Goal: Information Seeking & Learning: Learn about a topic

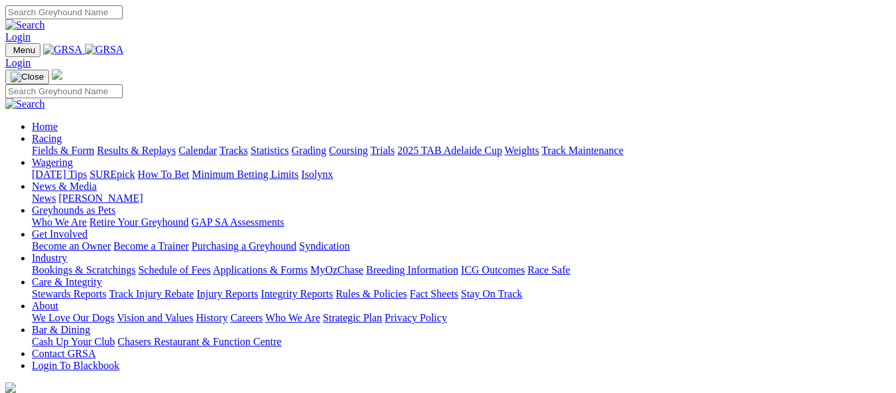
scroll to position [597, 0]
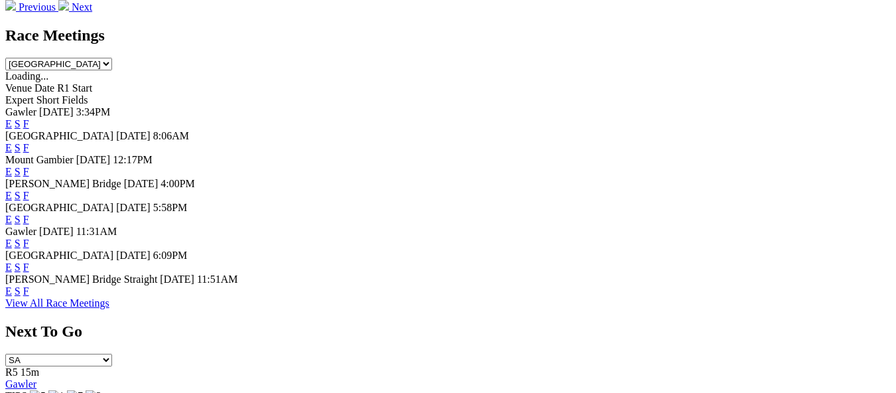
click at [12, 238] on link "E" at bounding box center [8, 243] width 7 height 11
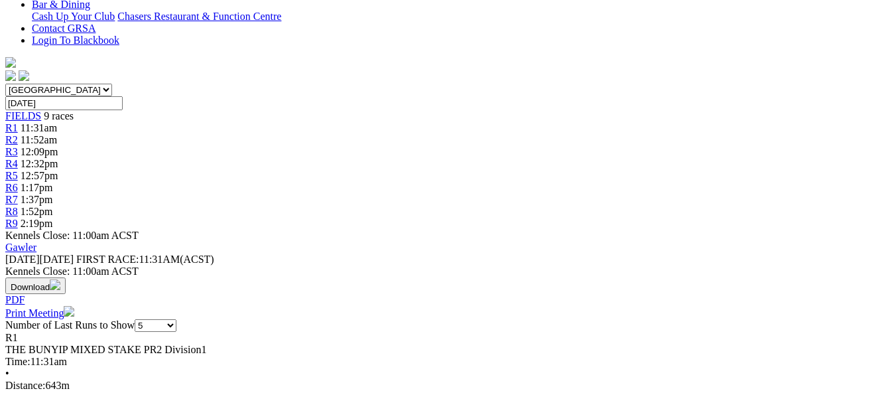
scroll to position [332, 0]
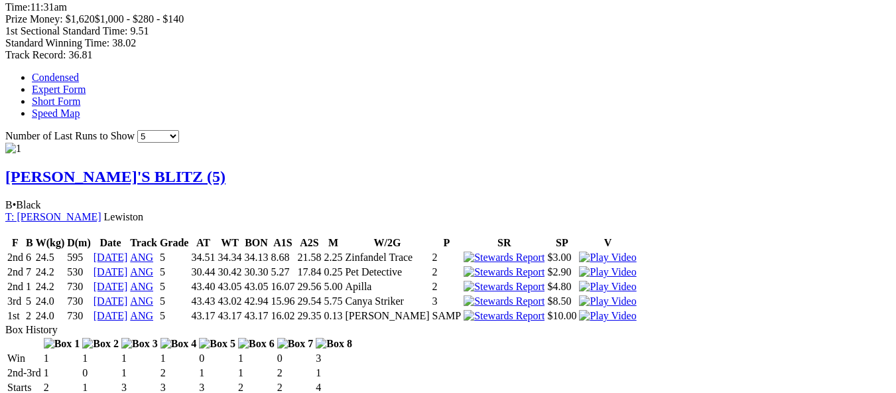
scroll to position [796, 0]
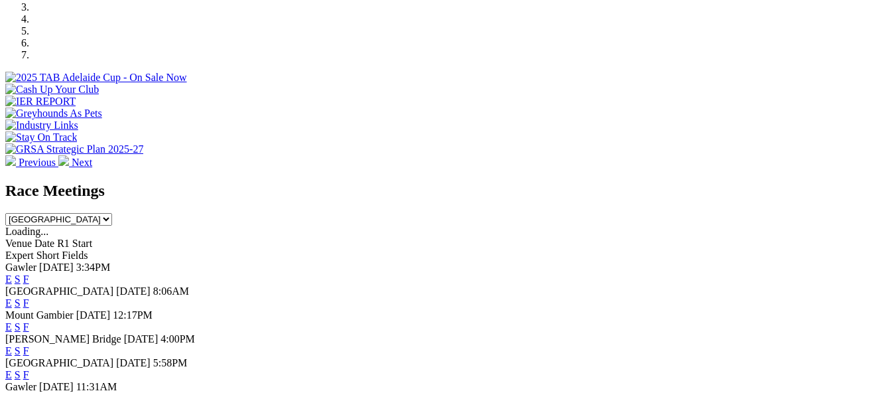
scroll to position [400, 0]
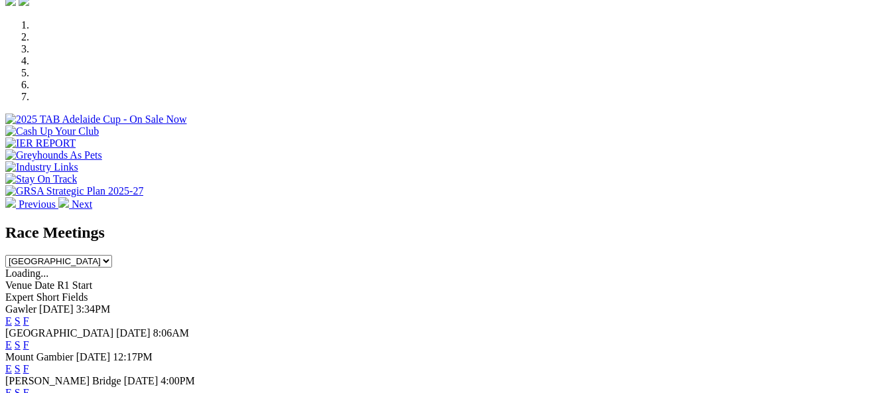
click at [29, 315] on link "F" at bounding box center [26, 320] width 6 height 11
